Goal: Transaction & Acquisition: Purchase product/service

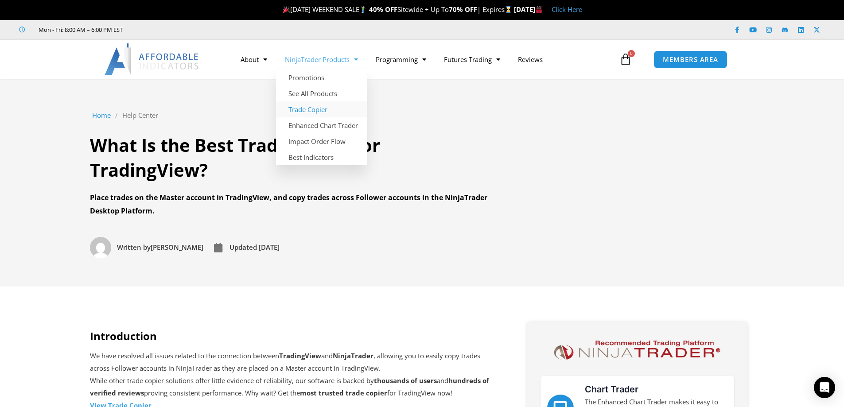
click at [316, 112] on link "Trade Copier" at bounding box center [321, 109] width 91 height 16
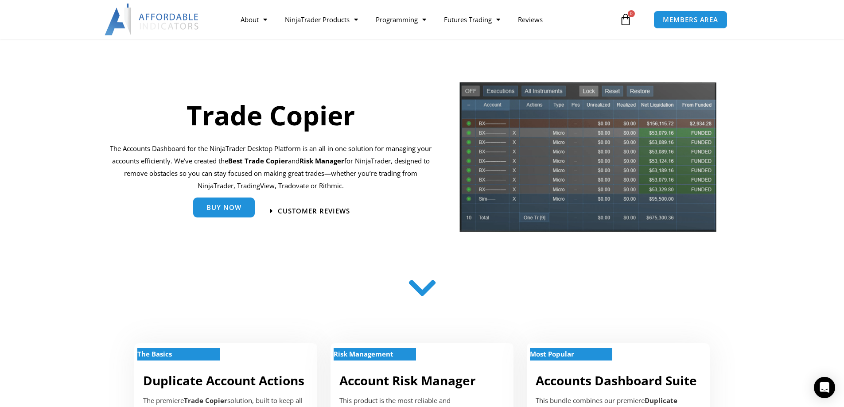
scroll to position [89, 0]
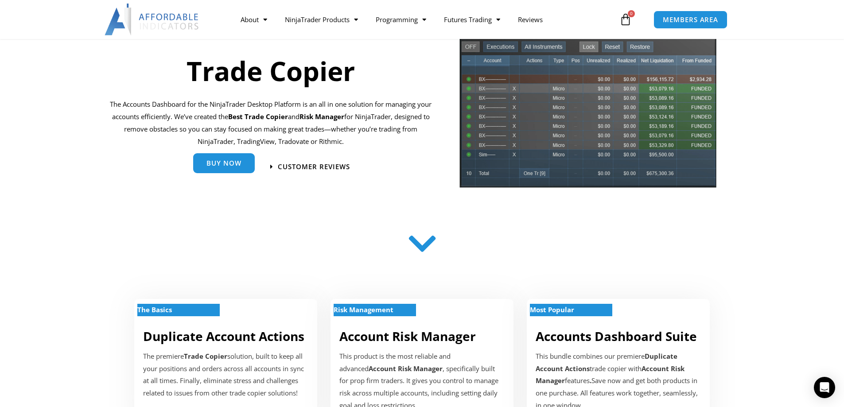
click at [217, 163] on span "Buy Now" at bounding box center [224, 163] width 35 height 7
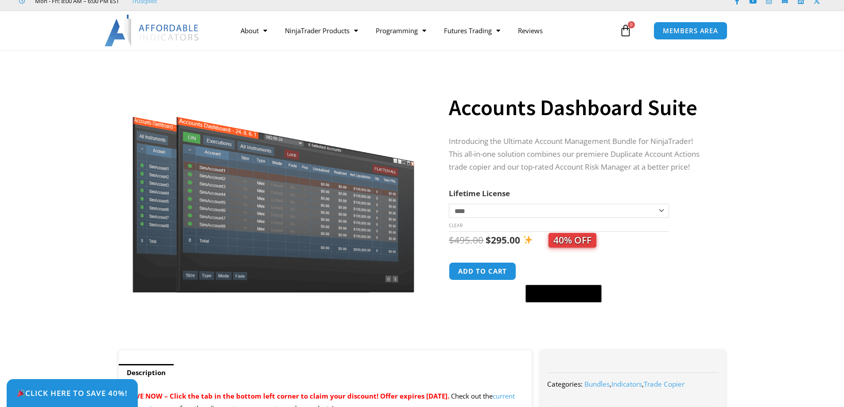
scroll to position [44, 0]
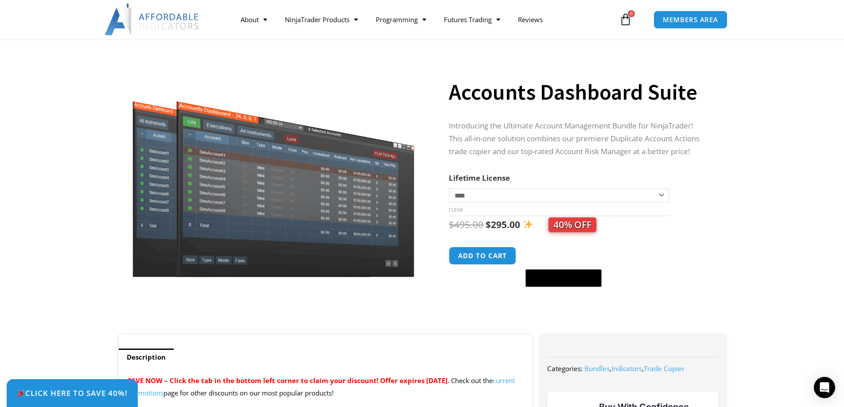
click at [659, 196] on select "**********" at bounding box center [559, 195] width 220 height 14
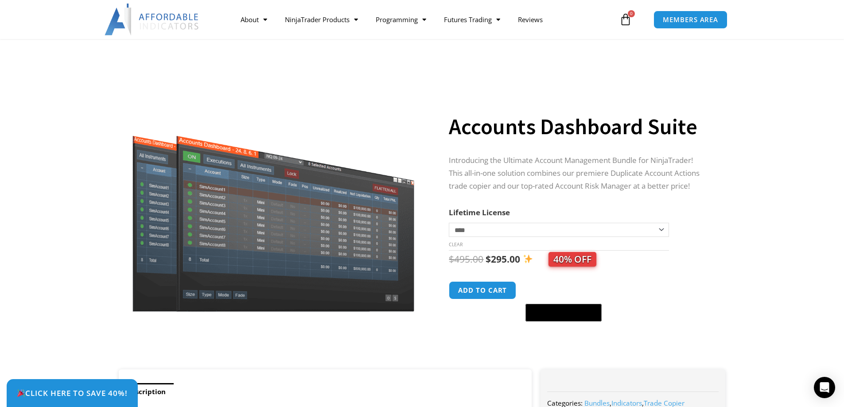
scroll to position [0, 0]
